Goal: Task Accomplishment & Management: Use online tool/utility

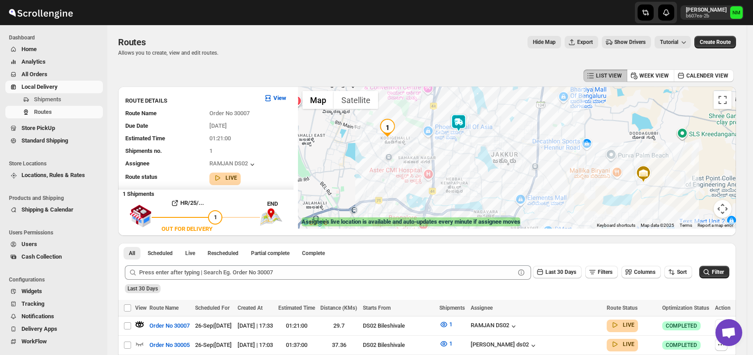
click at [59, 100] on span "Shipments" at bounding box center [47, 99] width 27 height 7
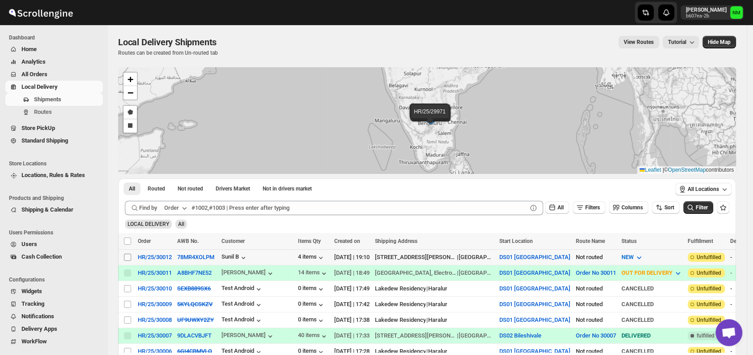
click at [130, 254] on input "Select shipment" at bounding box center [127, 256] width 7 height 7
checkbox input "true"
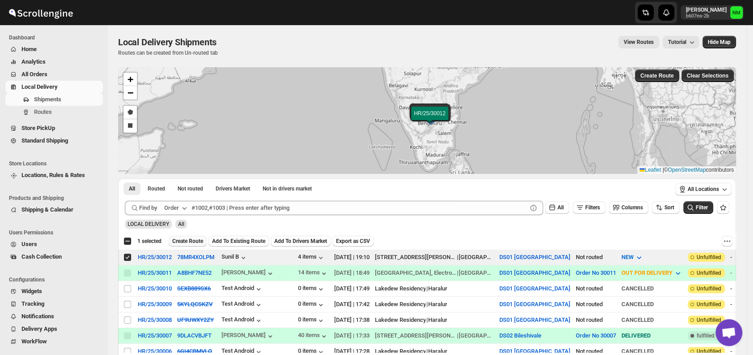
click at [178, 240] on span "Create Route" at bounding box center [187, 240] width 31 height 7
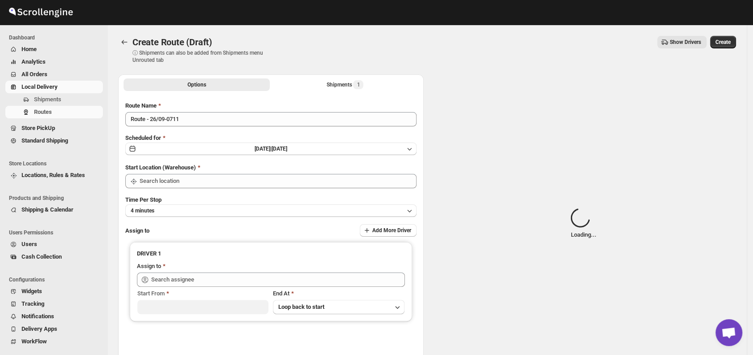
type input "DS01 [GEOGRAPHIC_DATA]"
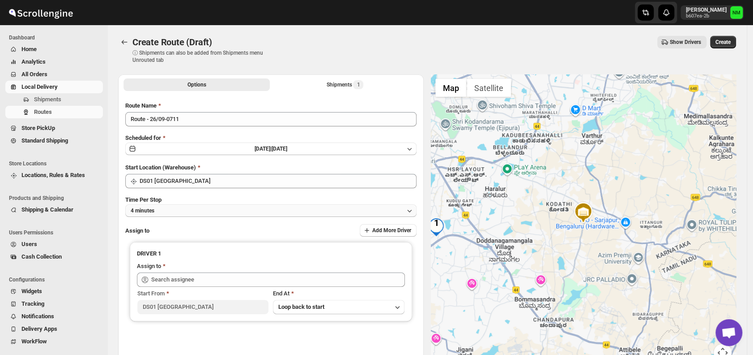
click at [216, 215] on button "4 minutes" at bounding box center [270, 210] width 291 height 13
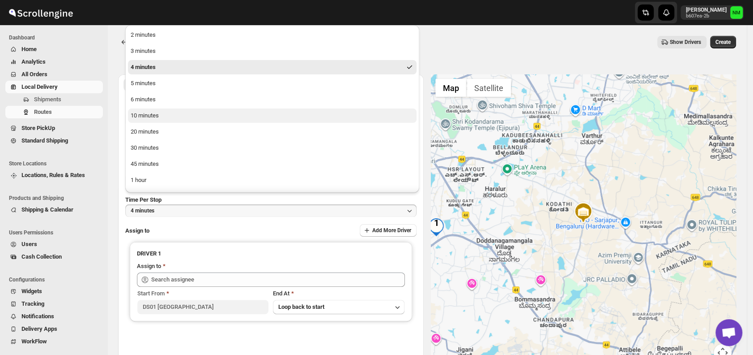
click at [168, 117] on button "10 minutes" at bounding box center [272, 115] width 289 height 14
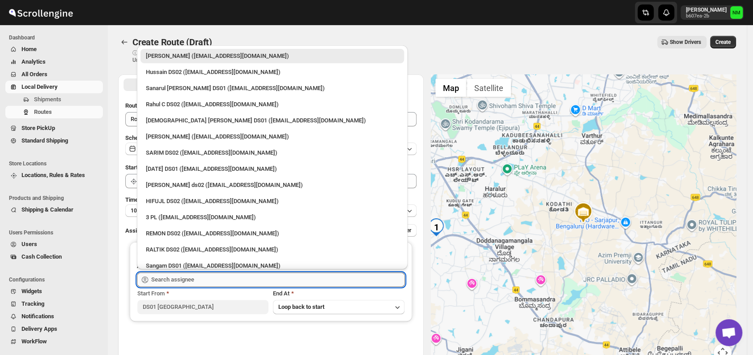
click at [227, 278] on input "text" at bounding box center [278, 279] width 254 height 14
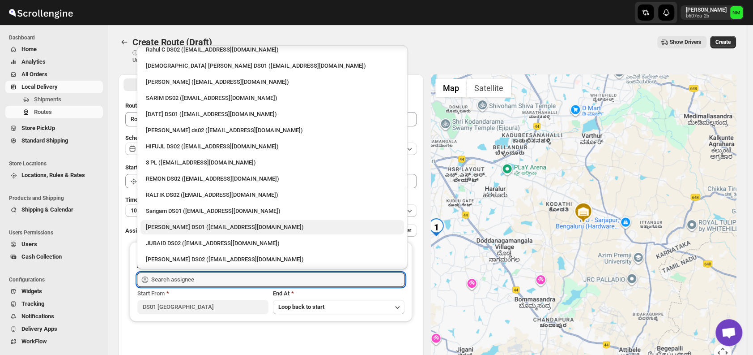
scroll to position [56, 0]
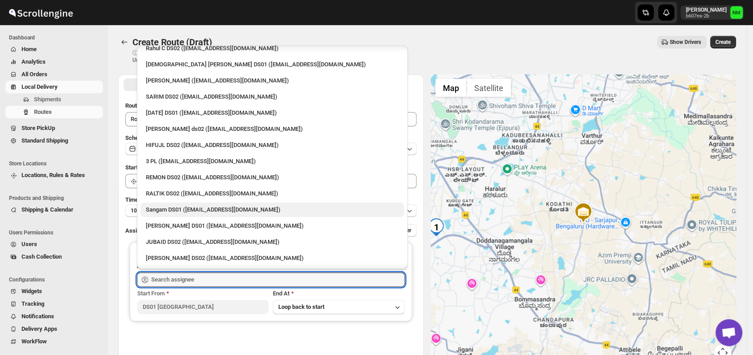
click at [165, 208] on div "Sangam DS01 ([EMAIL_ADDRESS][DOMAIN_NAME])" at bounding box center [272, 209] width 253 height 9
type input "Sangam DS01 ([EMAIL_ADDRESS][DOMAIN_NAME])"
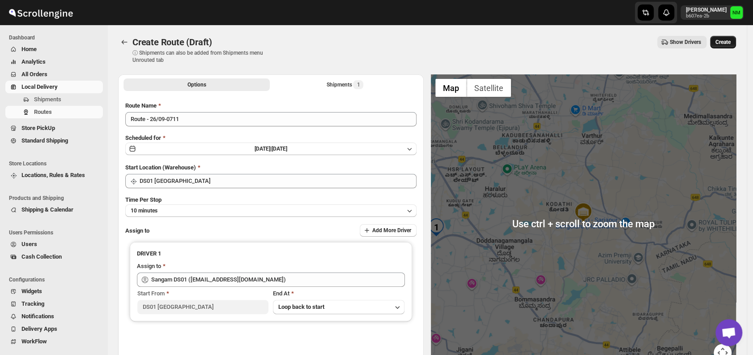
click at [735, 36] on button "Create" at bounding box center [723, 42] width 26 height 13
